Goal: Check status: Check status

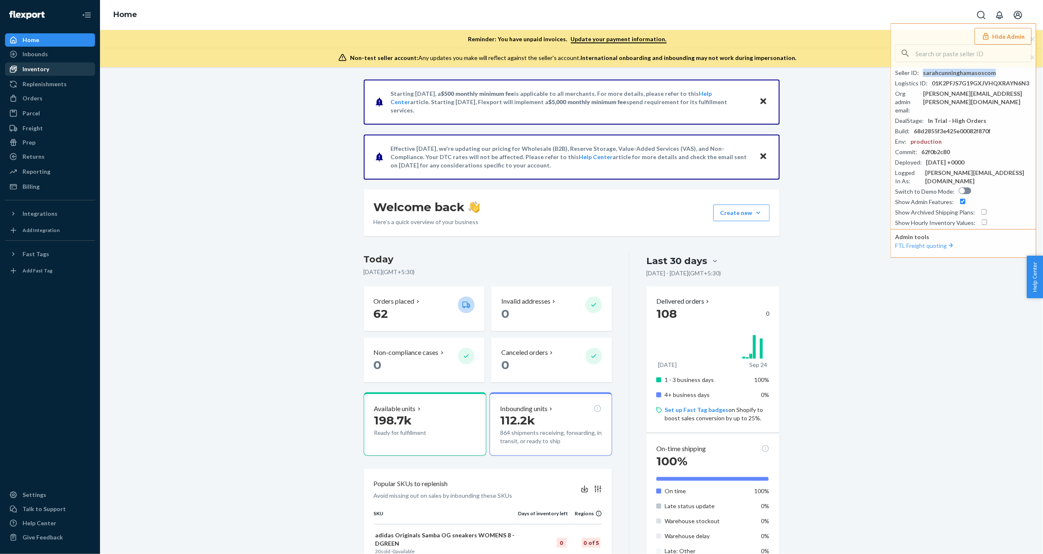
click at [34, 70] on div "Inventory" at bounding box center [35, 69] width 27 height 8
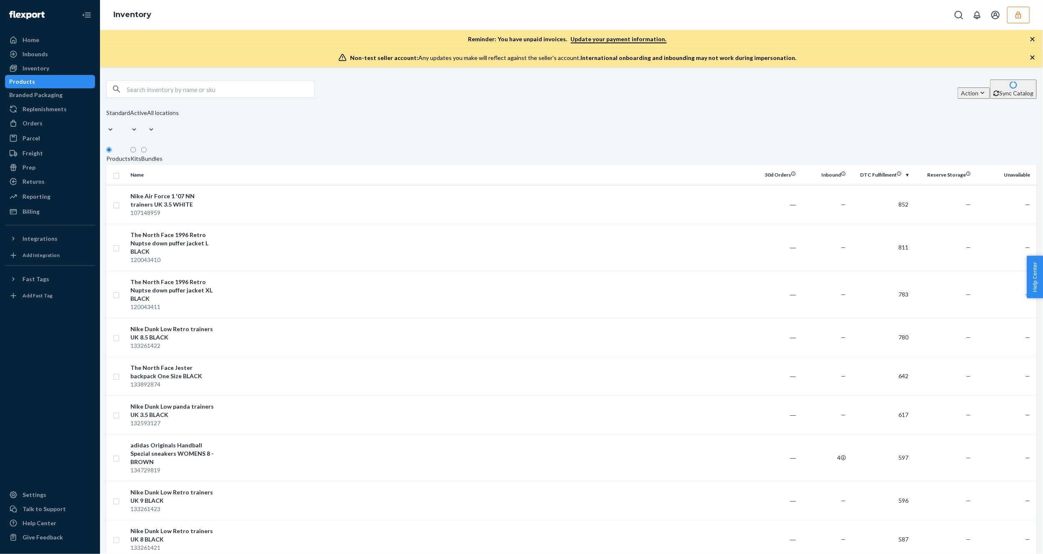
click at [164, 82] on div at bounding box center [210, 88] width 208 height 17
click at [159, 88] on input "text" at bounding box center [220, 89] width 187 height 17
paste input "11078850"
type input "11078850"
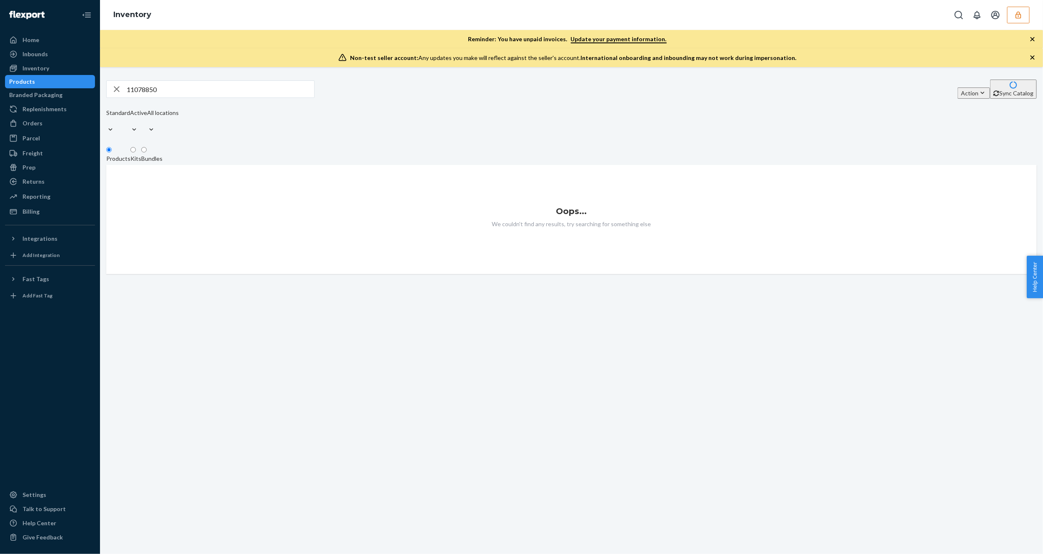
click at [153, 93] on input "11078850" at bounding box center [220, 89] width 187 height 17
click at [1012, 17] on button "button" at bounding box center [1018, 15] width 22 height 17
